Goal: Navigation & Orientation: Go to known website

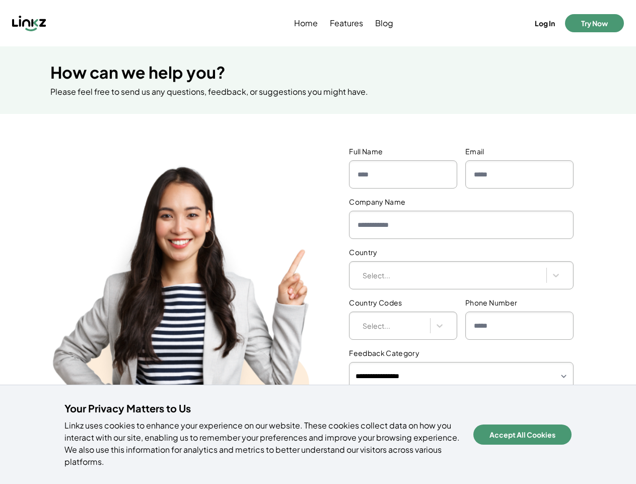
click at [318, 242] on div "**********" at bounding box center [318, 327] width 636 height 394
click at [83, 23] on div at bounding box center [83, 23] width 142 height 16
click at [544, 23] on button "Log In" at bounding box center [545, 23] width 24 height 14
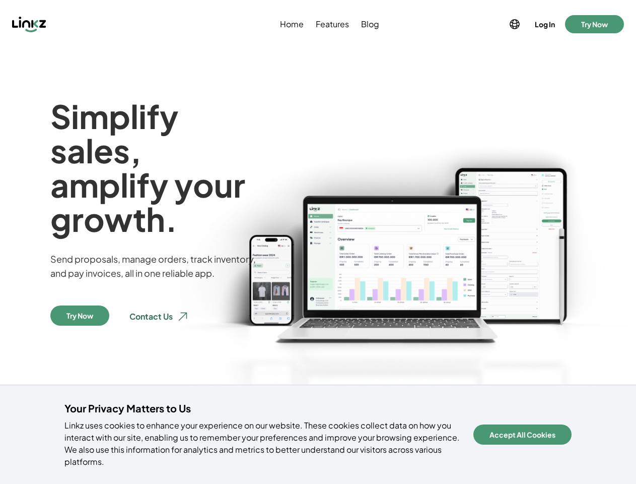
click at [318, 242] on img at bounding box center [405, 314] width 462 height 431
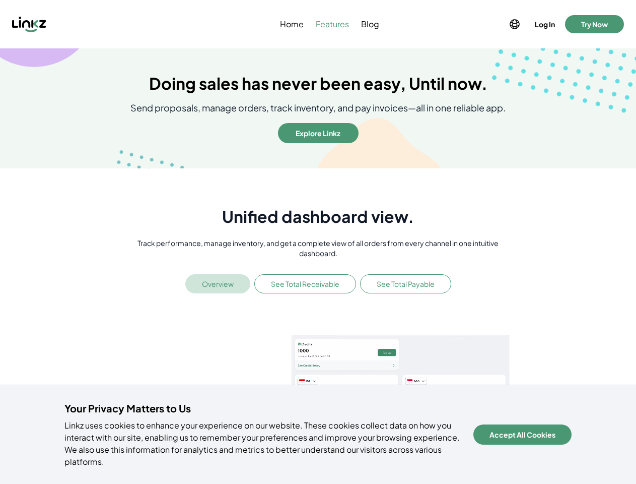
click at [318, 242] on p "Track performance, manage inventory, and get a complete view of all orders from…" at bounding box center [318, 248] width 384 height 20
click at [83, 24] on div at bounding box center [83, 24] width 142 height 16
click at [514, 24] on icon at bounding box center [515, 24] width 12 height 12
